Goal: Answer question/provide support: Share knowledge or assist other users

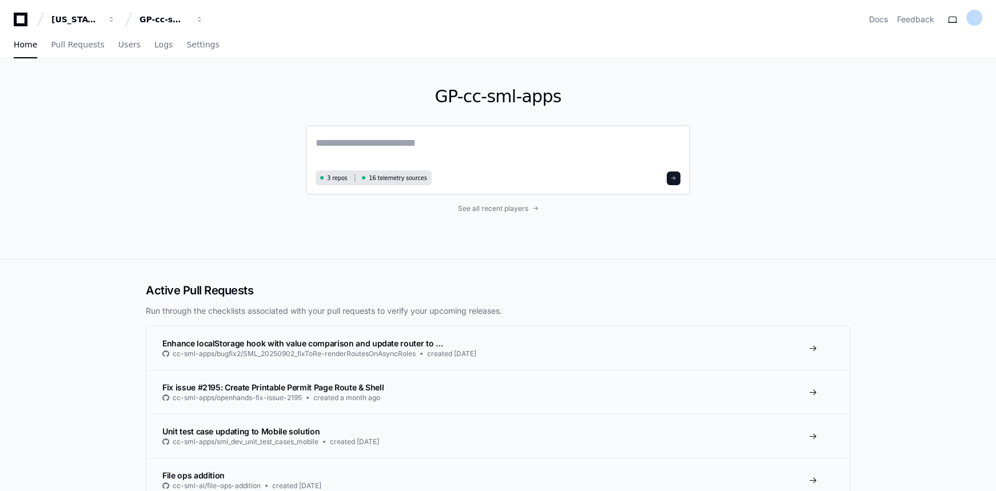
click at [414, 137] on textarea at bounding box center [498, 151] width 365 height 32
type textarea "*"
click at [496, 205] on span "See all recent players" at bounding box center [493, 206] width 70 height 9
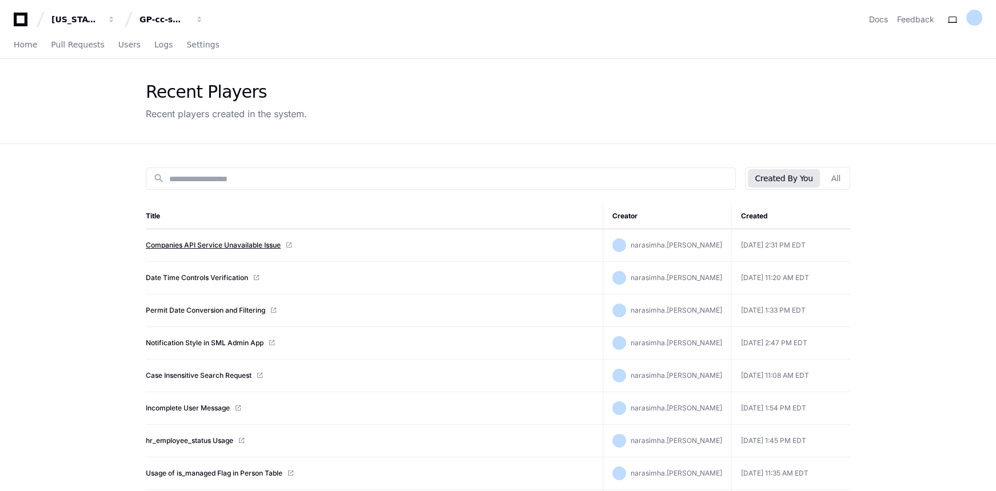
click at [233, 243] on link "Companies API Service Unavailable Issue" at bounding box center [213, 245] width 135 height 9
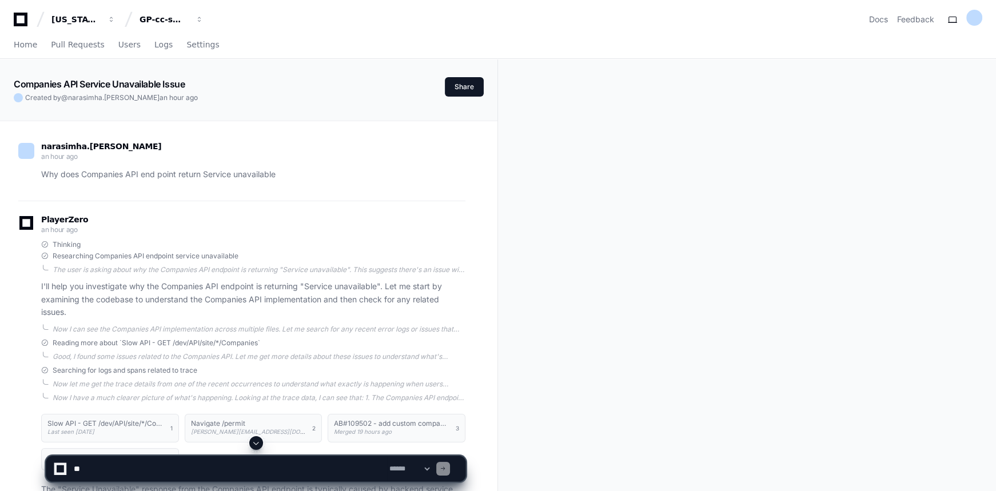
click at [234, 469] on textarea at bounding box center [229, 468] width 316 height 25
type textarea "**********"
click at [254, 442] on span at bounding box center [256, 442] width 9 height 9
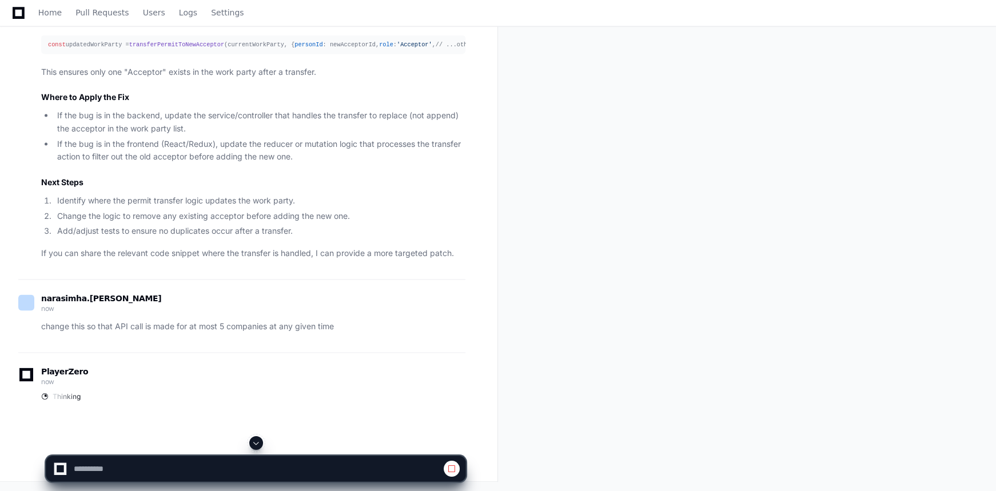
scroll to position [3076, 0]
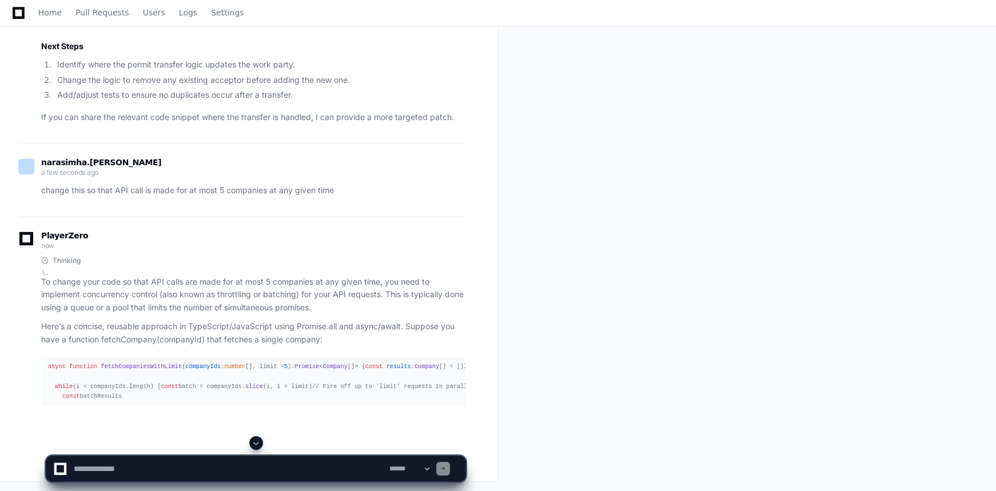
click at [194, 468] on textarea at bounding box center [229, 468] width 316 height 25
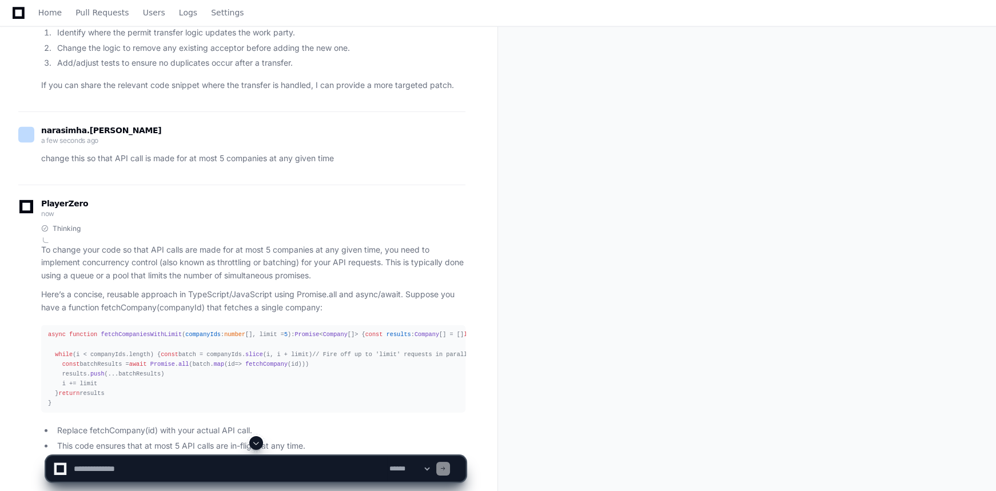
paste textarea "**********"
type textarea "**********"
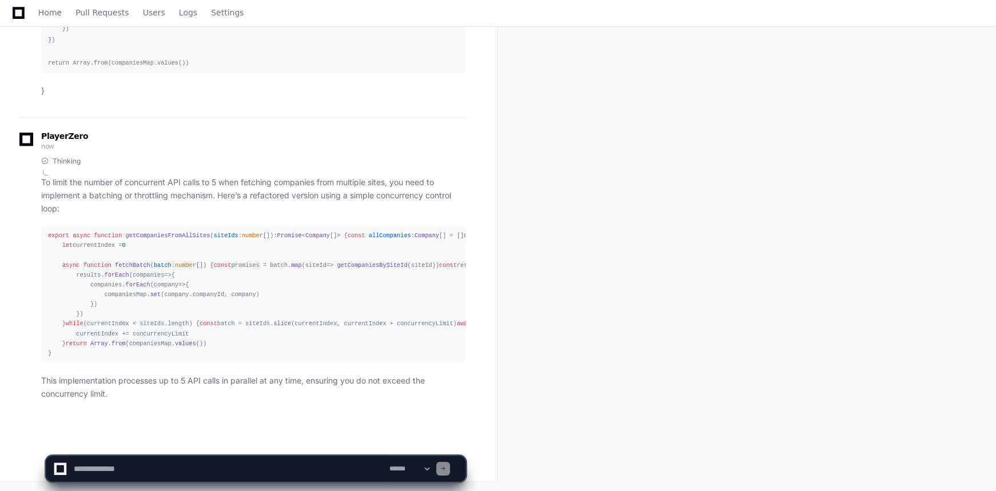
scroll to position [4104, 0]
click at [337, 262] on span "getCompaniesBySiteId" at bounding box center [372, 265] width 70 height 7
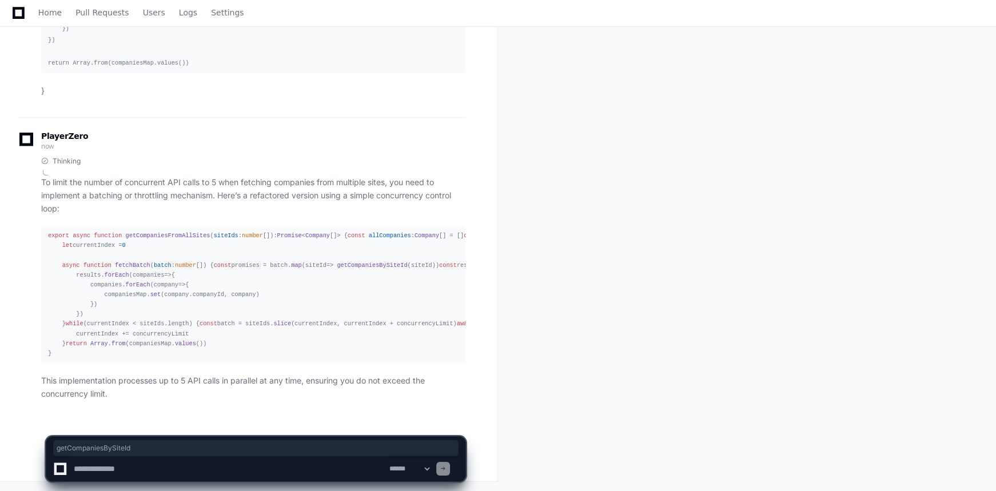
click at [185, 231] on div "export async function getCompaniesFromAllSites ( siteIds : number [] ): Promise…" at bounding box center [253, 294] width 410 height 127
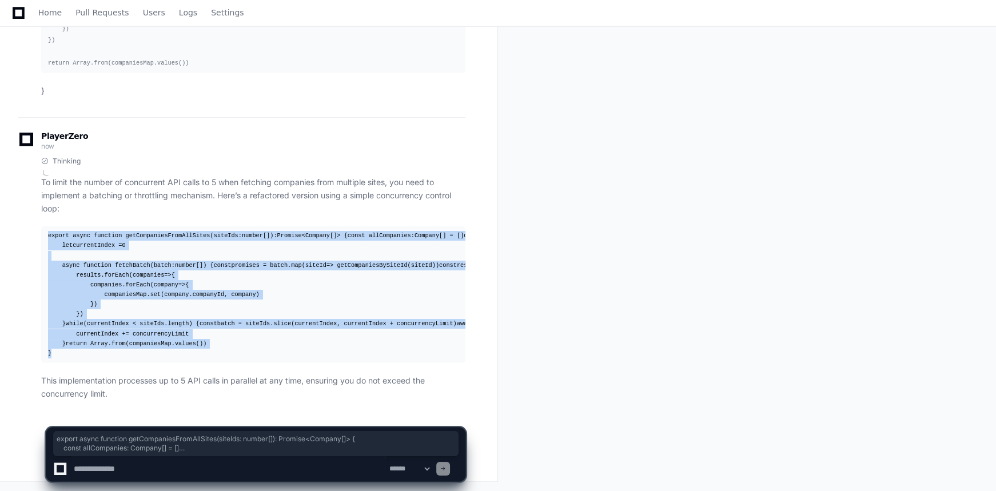
drag, startPoint x: 49, startPoint y: 127, endPoint x: 154, endPoint y: 354, distance: 249.4
click at [154, 354] on div "export async function getCompaniesFromAllSites ( siteIds : number [] ): Promise…" at bounding box center [253, 294] width 410 height 127
copy div "export async function getCompaniesFromAllSites ( siteIds : number [] ): Promise…"
